Goal: Use online tool/utility: Utilize a website feature to perform a specific function

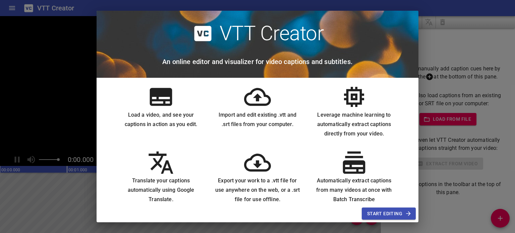
scroll to position [5, 0]
click at [158, 110] on h6 "Load a video, and see your captions in action as you edit." at bounding box center [161, 119] width 86 height 19
click at [159, 104] on icon at bounding box center [161, 96] width 22 height 18
click at [383, 212] on span "Start Editing" at bounding box center [388, 213] width 43 height 8
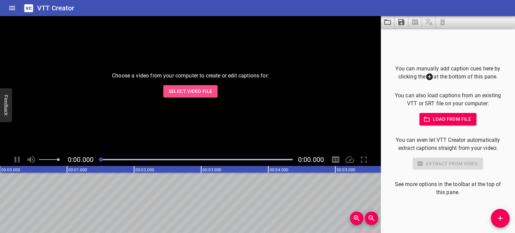
click at [180, 91] on span "Select Video File" at bounding box center [191, 91] width 44 height 8
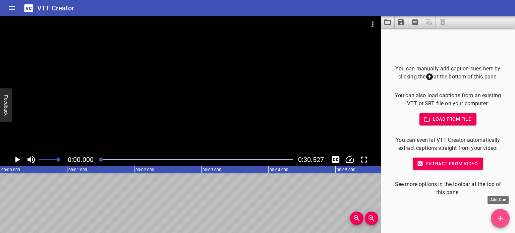
click at [496, 214] on button "Add Cue" at bounding box center [500, 218] width 19 height 19
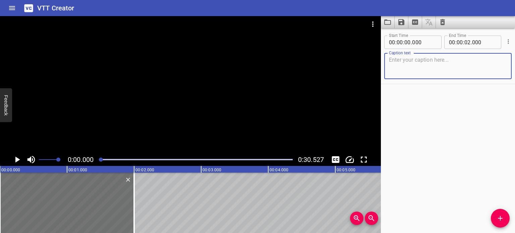
click at [414, 60] on textarea at bounding box center [448, 66] width 118 height 19
type textarea "Erath"
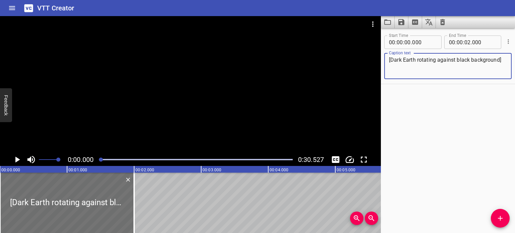
type textarea "[Dark Earth rotating against black background]"
drag, startPoint x: 485, startPoint y: 42, endPoint x: 464, endPoint y: 42, distance: 20.8
click at [464, 42] on div "00 : 00 : 02 ." at bounding box center [472, 42] width 57 height 13
type input "000"
click at [464, 42] on input "number" at bounding box center [467, 42] width 6 height 13
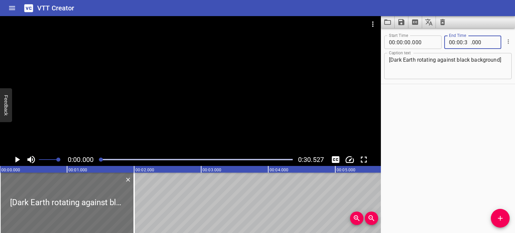
type input "30"
type input "527"
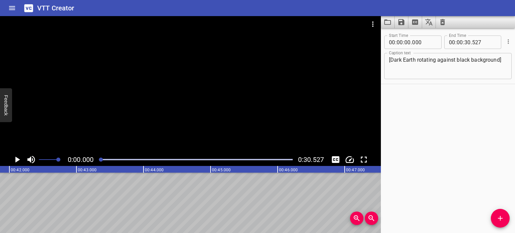
scroll to position [0, 2804]
click at [401, 22] on icon "Save captions to file" at bounding box center [401, 22] width 6 height 6
click at [415, 34] on li "Save to VTT file" at bounding box center [418, 37] width 49 height 12
